Goal: Find specific page/section: Find specific page/section

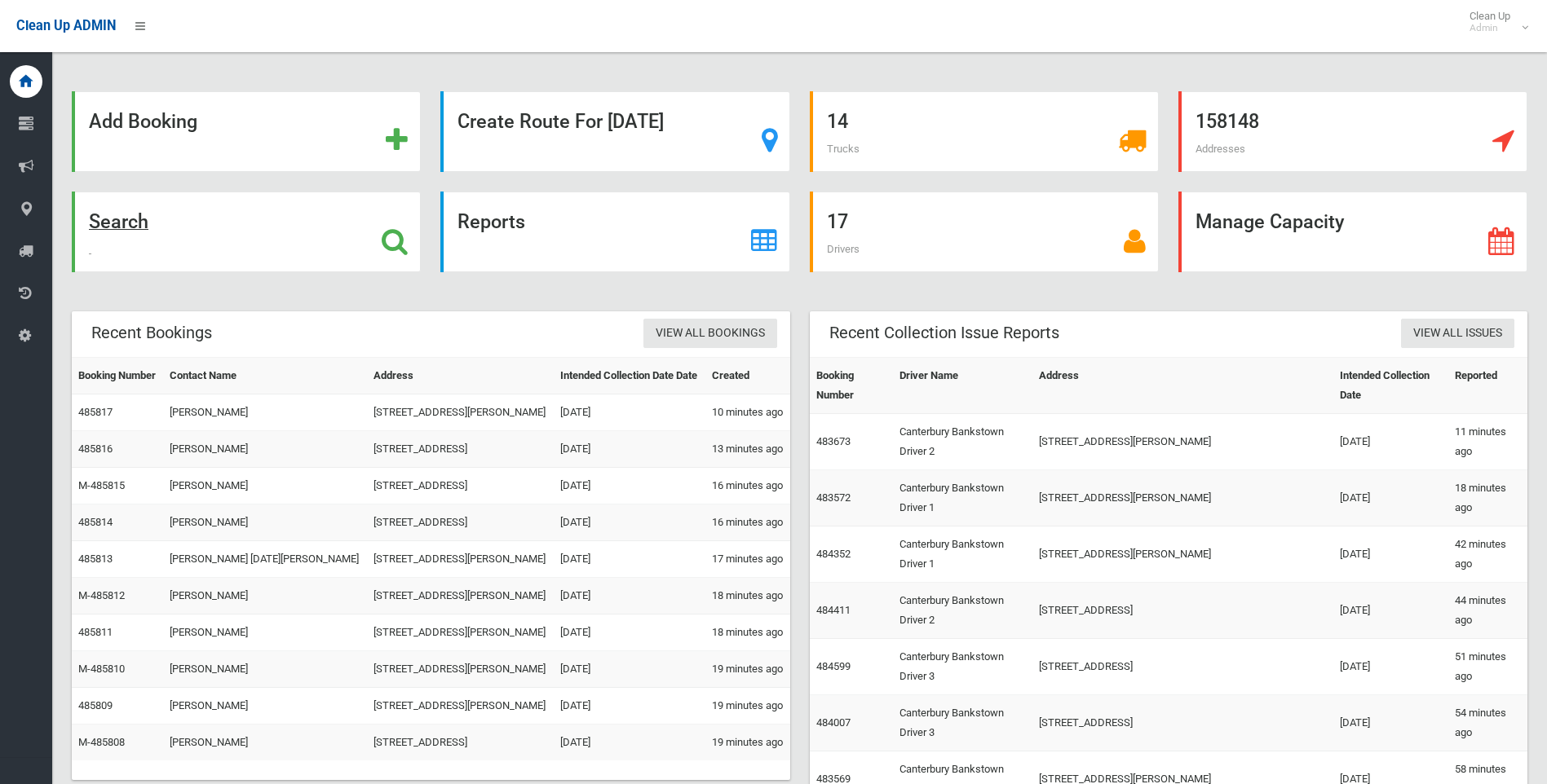
click at [397, 244] on icon at bounding box center [394, 241] width 26 height 28
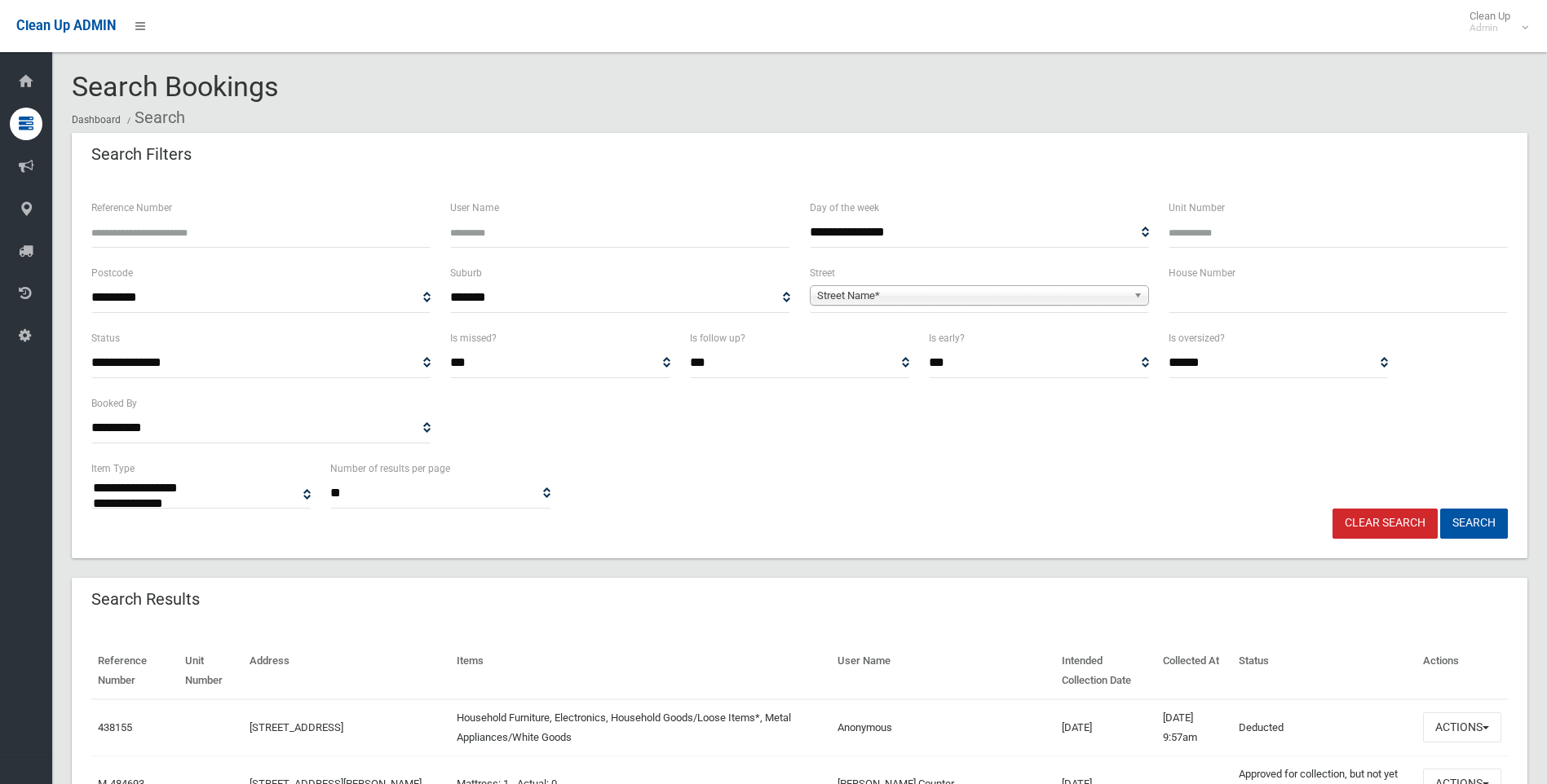
select select
click at [906, 300] on span "Street Name*" at bounding box center [972, 296] width 310 height 20
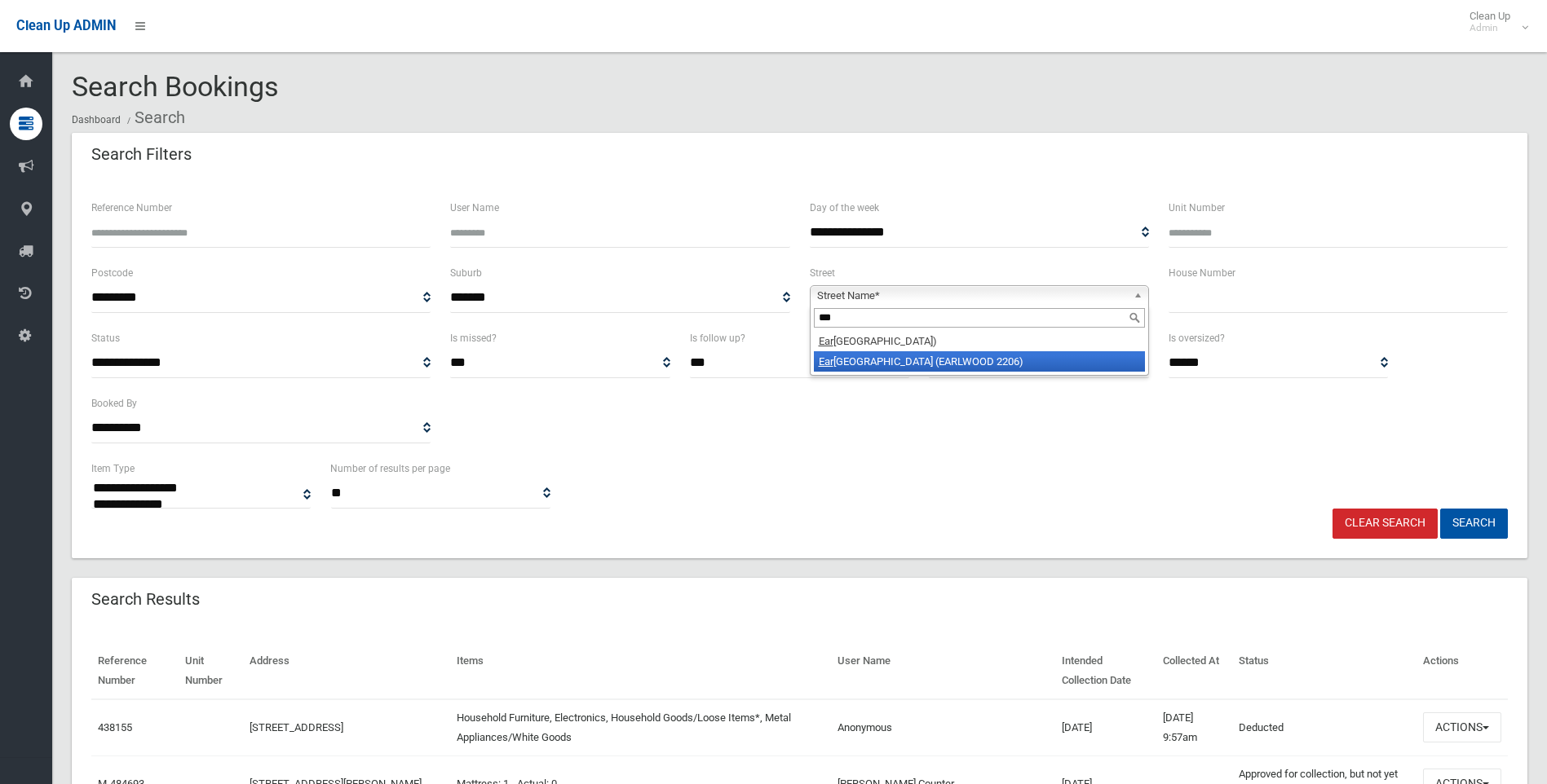
type input "***"
click at [900, 363] on li "Ear lwood Avenue (EARLWOOD 2206)" at bounding box center [979, 362] width 331 height 21
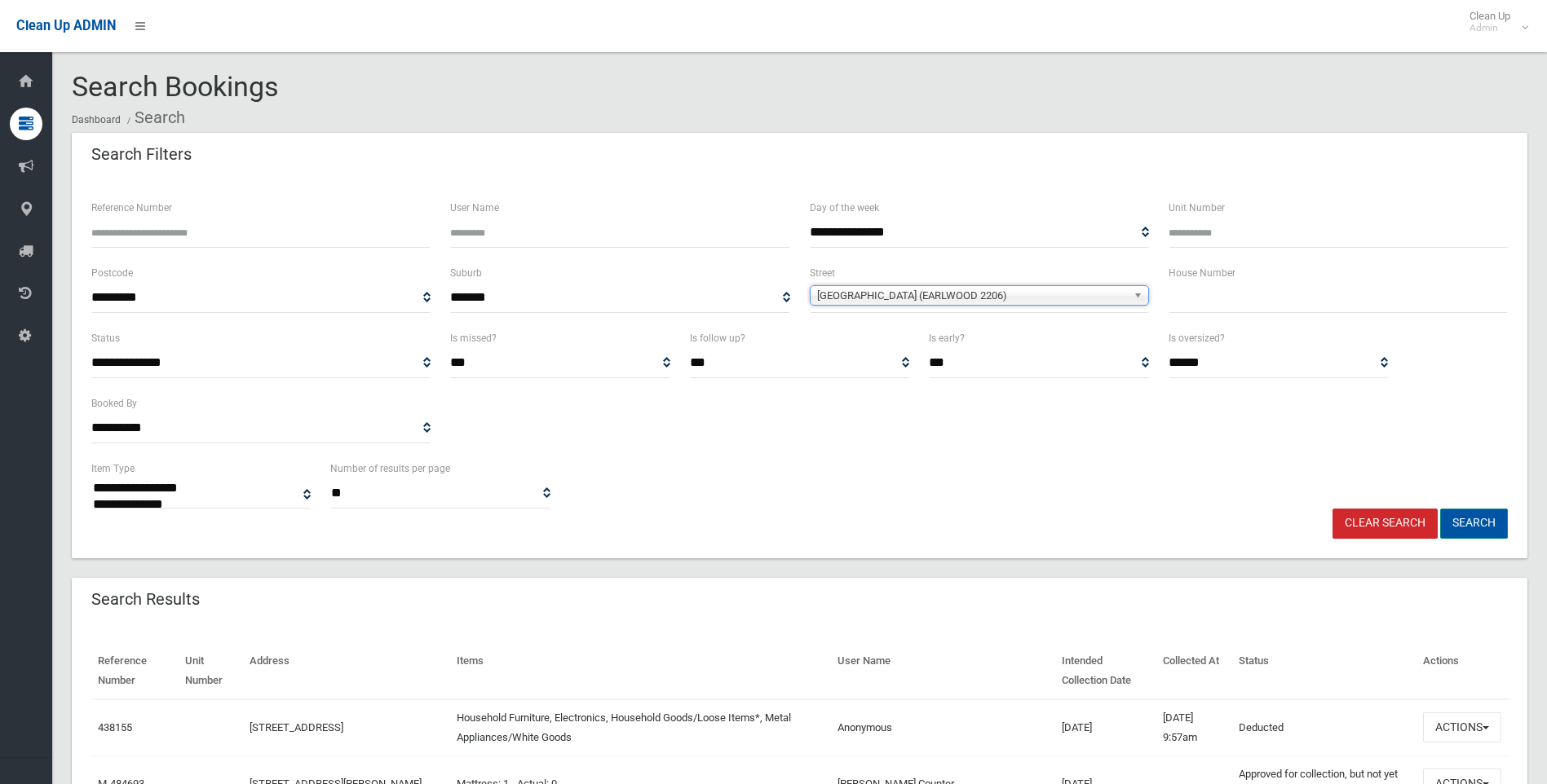
click at [1469, 524] on button "Search" at bounding box center [1474, 524] width 68 height 30
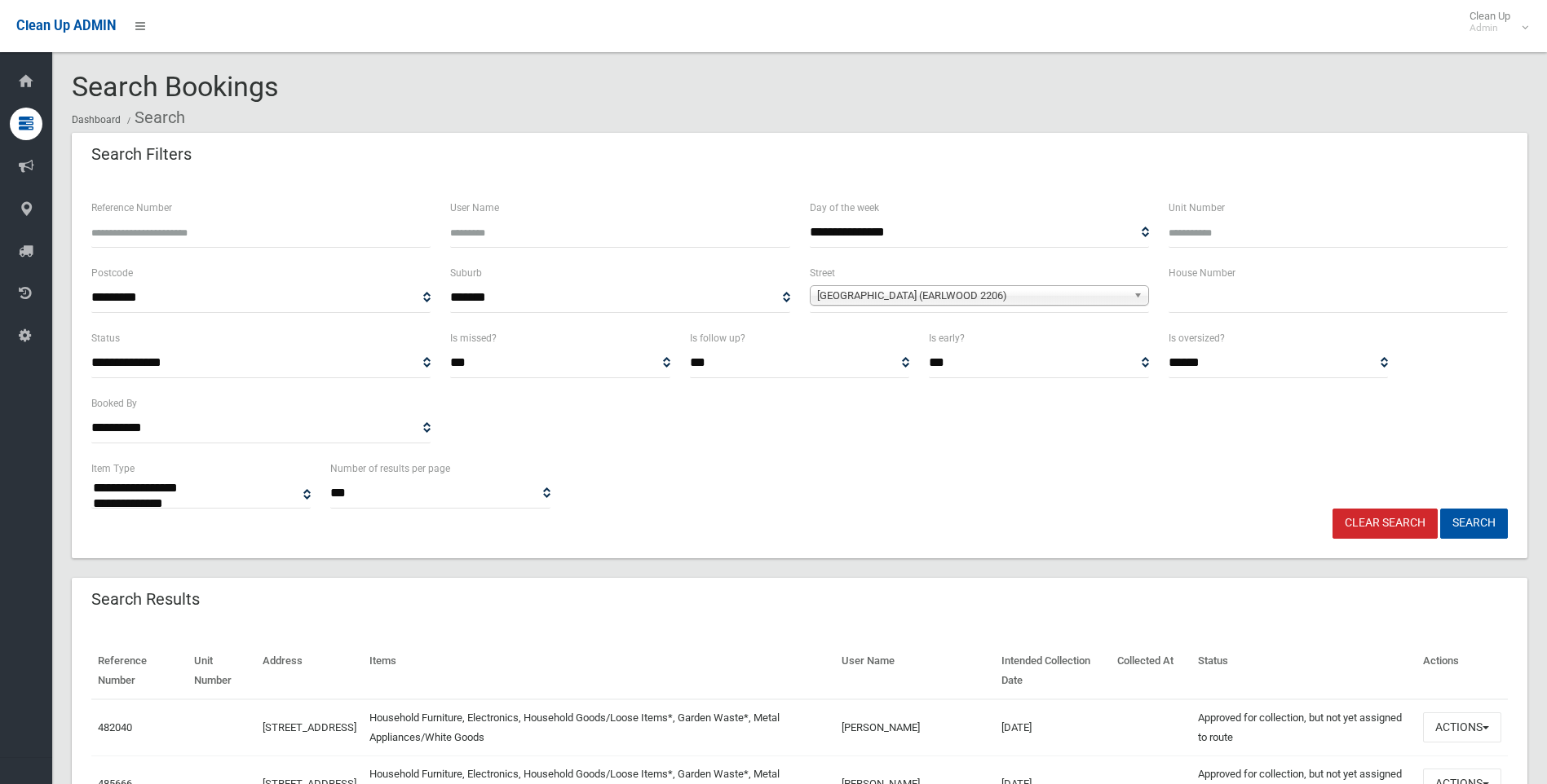
select select
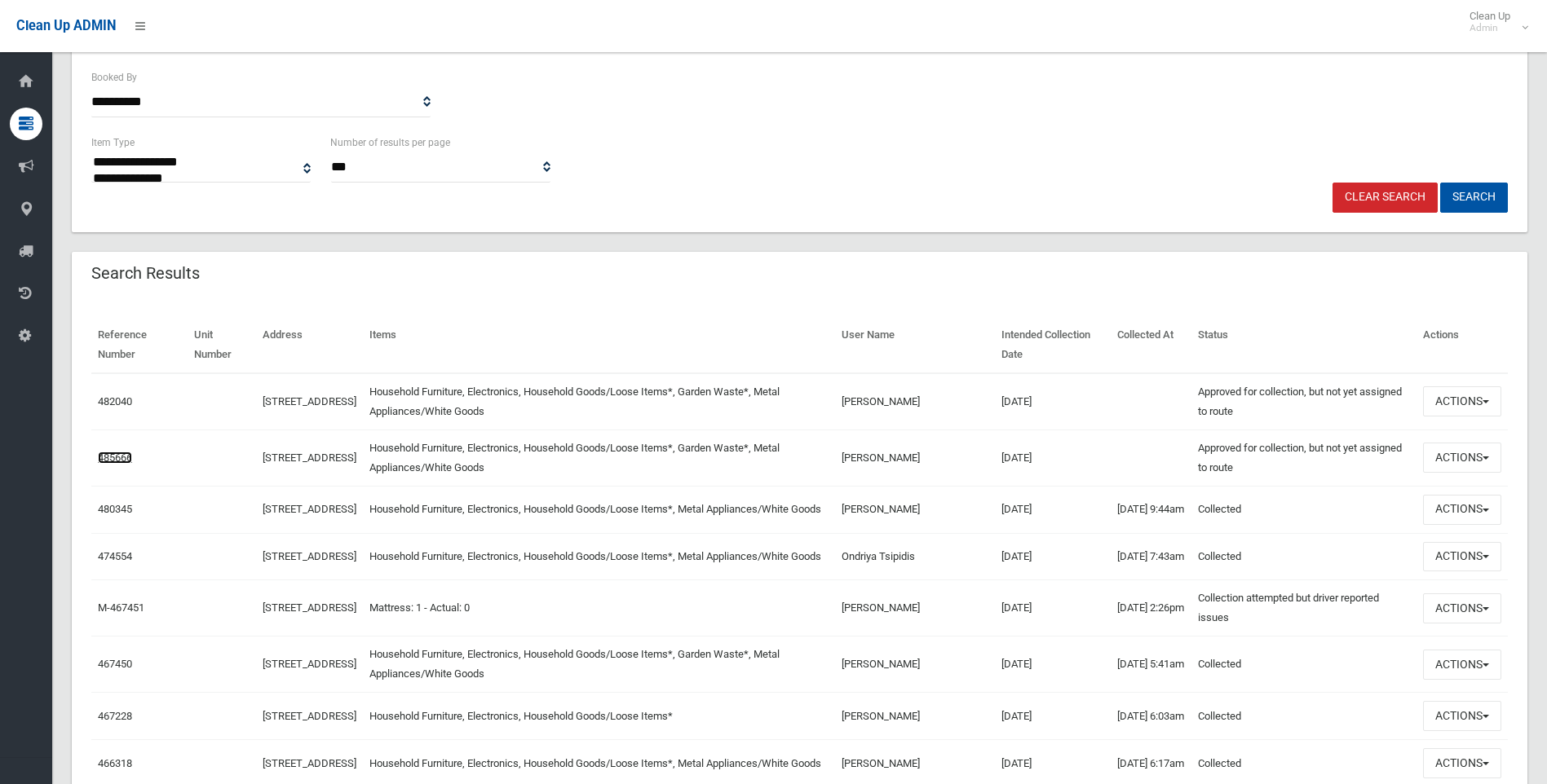
click at [115, 456] on link "485666" at bounding box center [115, 458] width 34 height 13
drag, startPoint x: 965, startPoint y: 458, endPoint x: 890, endPoint y: 475, distance: 76.9
click at [890, 475] on td "Irene Kristharas" at bounding box center [915, 457] width 160 height 56
drag, startPoint x: 890, startPoint y: 475, endPoint x: 996, endPoint y: 471, distance: 106.1
click at [995, 471] on td "Irene Kristharas" at bounding box center [915, 457] width 160 height 56
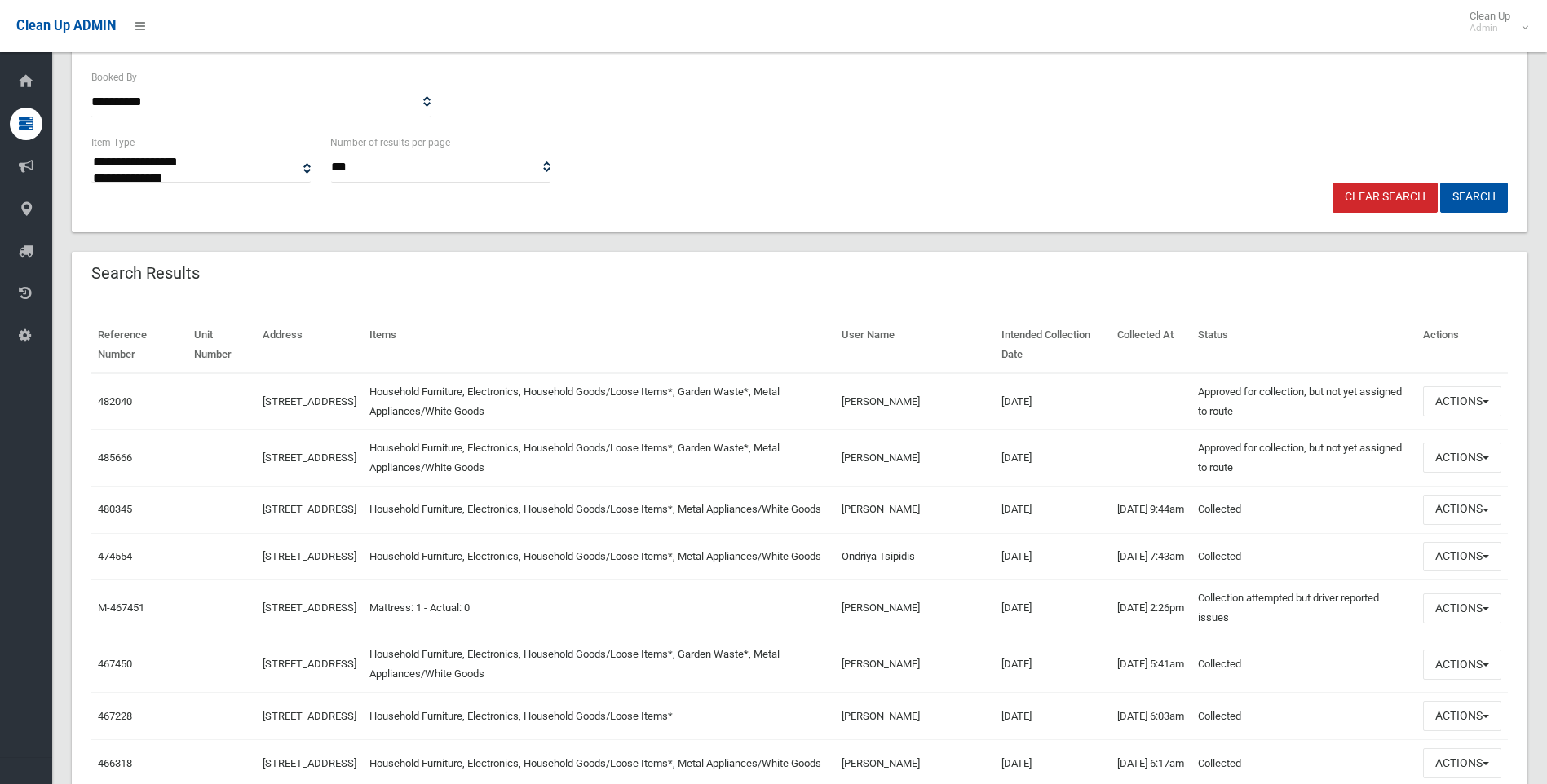
click at [968, 458] on td "Irene Kristharas" at bounding box center [915, 457] width 160 height 56
click at [970, 458] on td "Irene Kristharas" at bounding box center [915, 457] width 160 height 56
click at [969, 458] on td "Irene Kristharas" at bounding box center [915, 457] width 160 height 56
drag, startPoint x: 968, startPoint y: 457, endPoint x: 896, endPoint y: 454, distance: 72.1
click at [896, 454] on td "Irene Kristharas" at bounding box center [915, 457] width 160 height 56
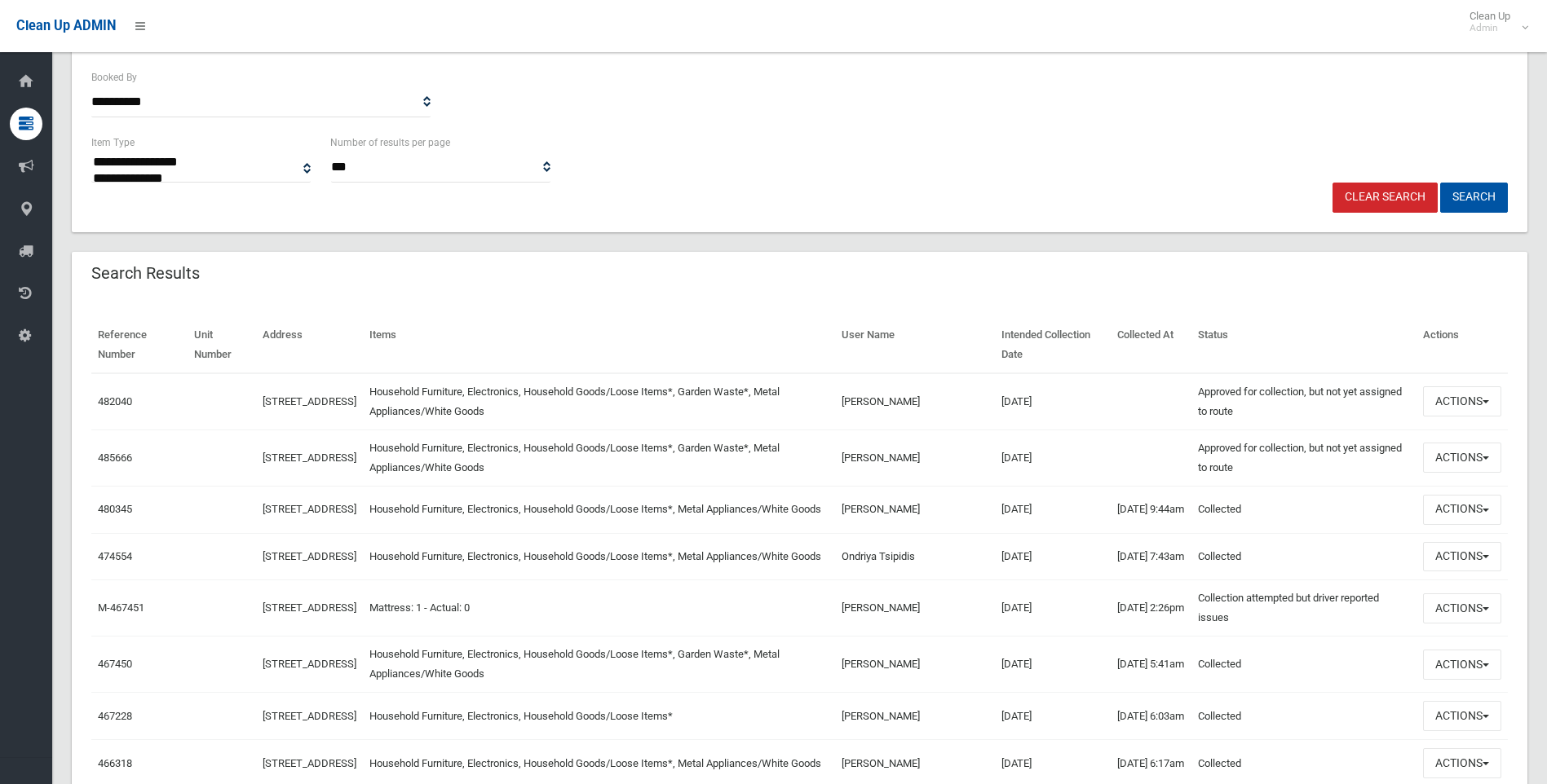
drag, startPoint x: 896, startPoint y: 454, endPoint x: 909, endPoint y: 452, distance: 13.2
copy td "Irene Kristharas"
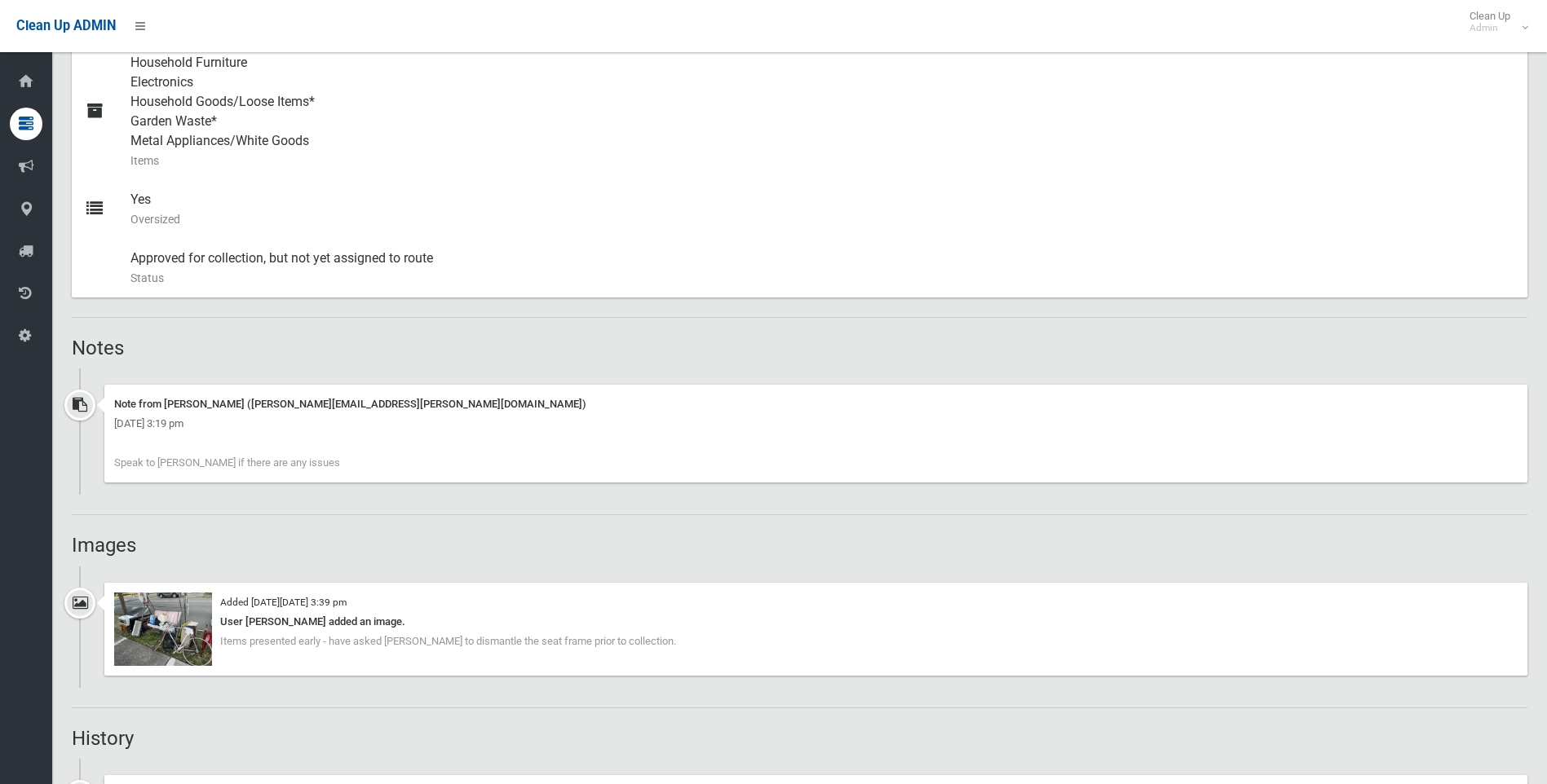
scroll to position [734, 0]
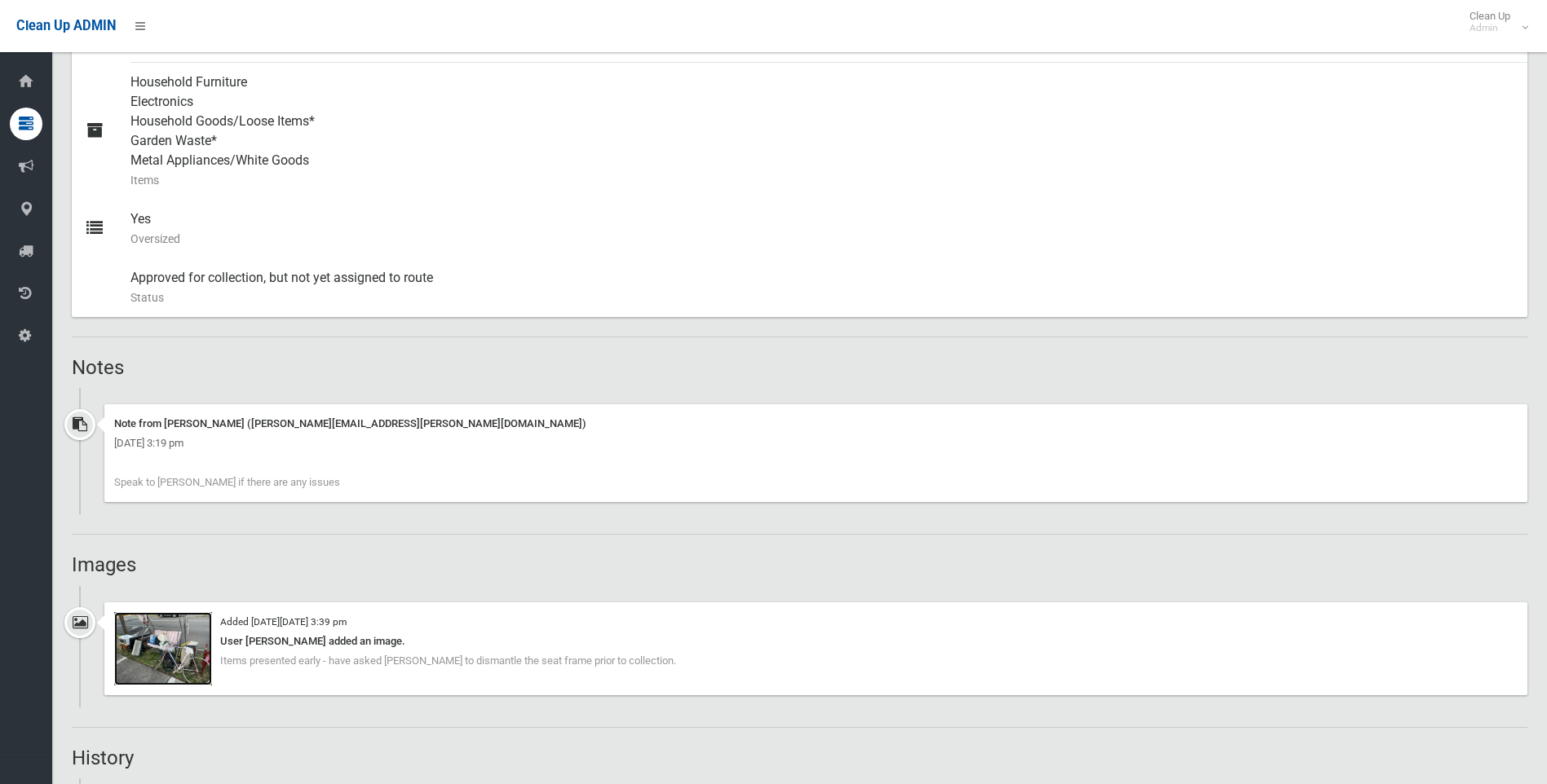
click at [186, 646] on img at bounding box center [163, 649] width 98 height 73
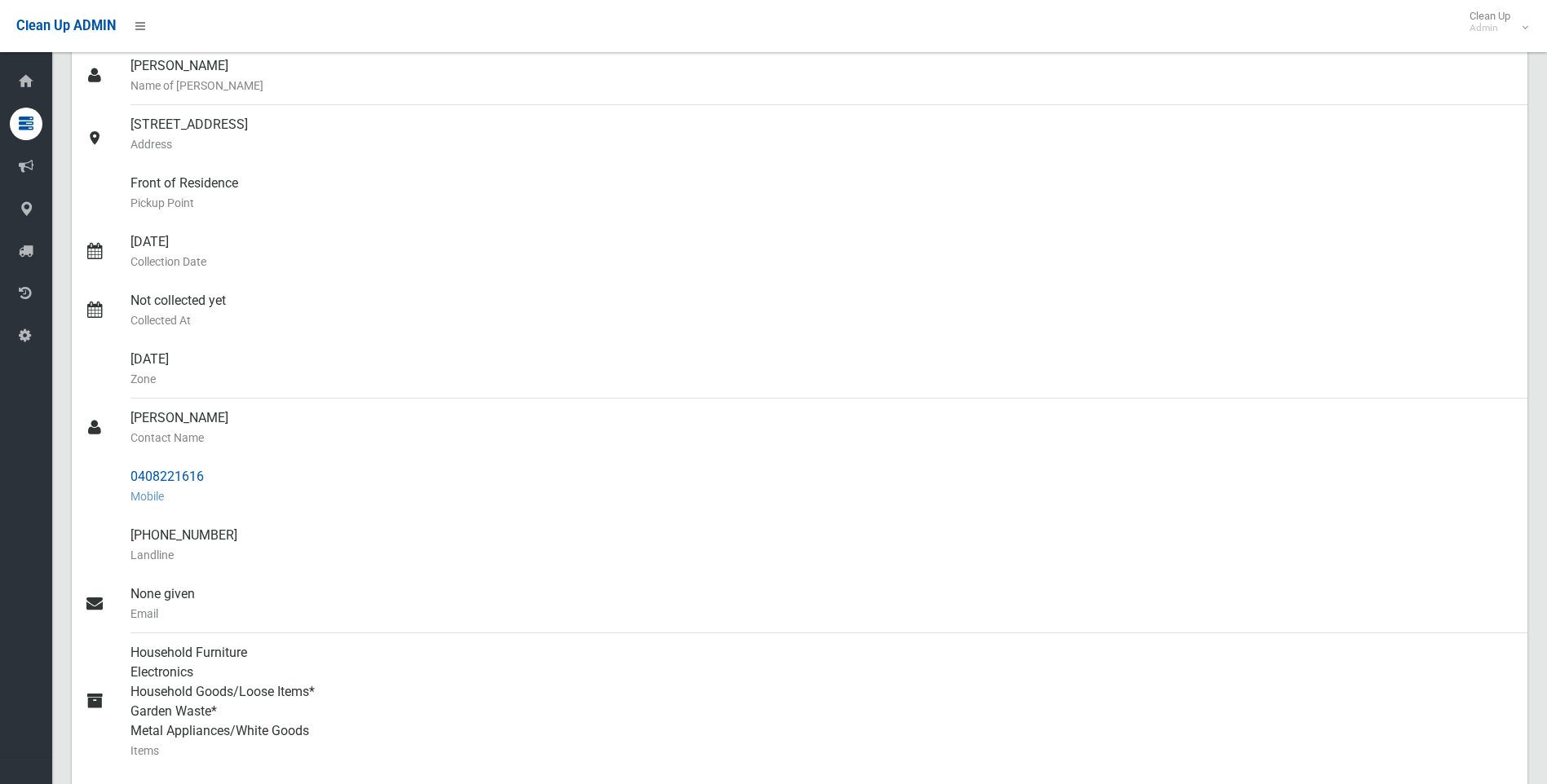
scroll to position [0, 0]
